Goal: Entertainment & Leisure: Consume media (video, audio)

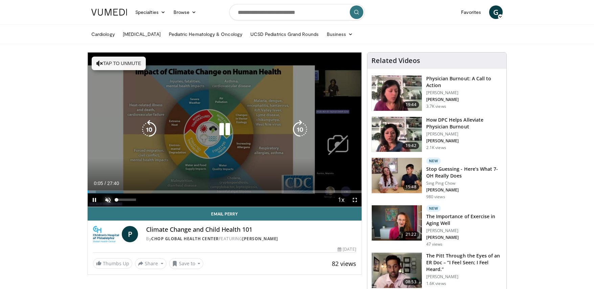
click at [106, 199] on span "Video Player" at bounding box center [108, 200] width 14 height 14
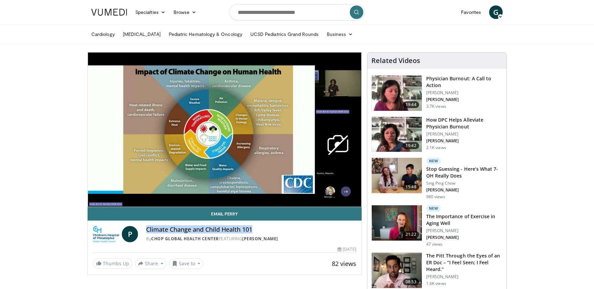
drag, startPoint x: 147, startPoint y: 230, endPoint x: 258, endPoint y: 228, distance: 111.4
click at [258, 228] on h4 "Climate Change and Child Health 101" at bounding box center [251, 229] width 210 height 7
copy h4 "Climate Change and Child Health 101"
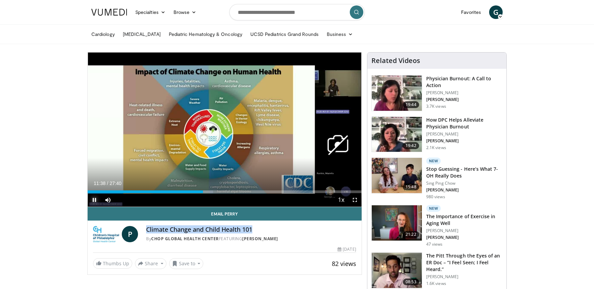
click at [94, 199] on span "Video Player" at bounding box center [95, 200] width 14 height 14
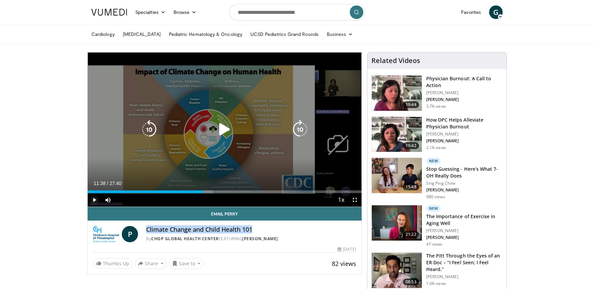
click at [93, 199] on span "Video Player" at bounding box center [95, 200] width 14 height 14
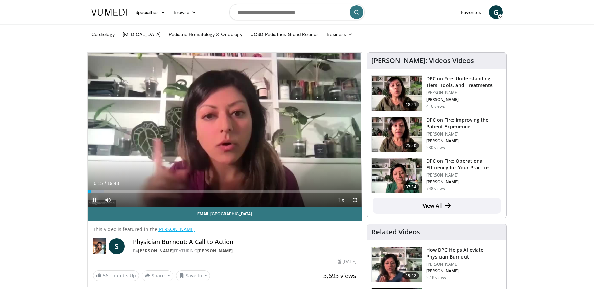
click at [95, 198] on span "Video Player" at bounding box center [95, 200] width 14 height 14
